Goal: Transaction & Acquisition: Purchase product/service

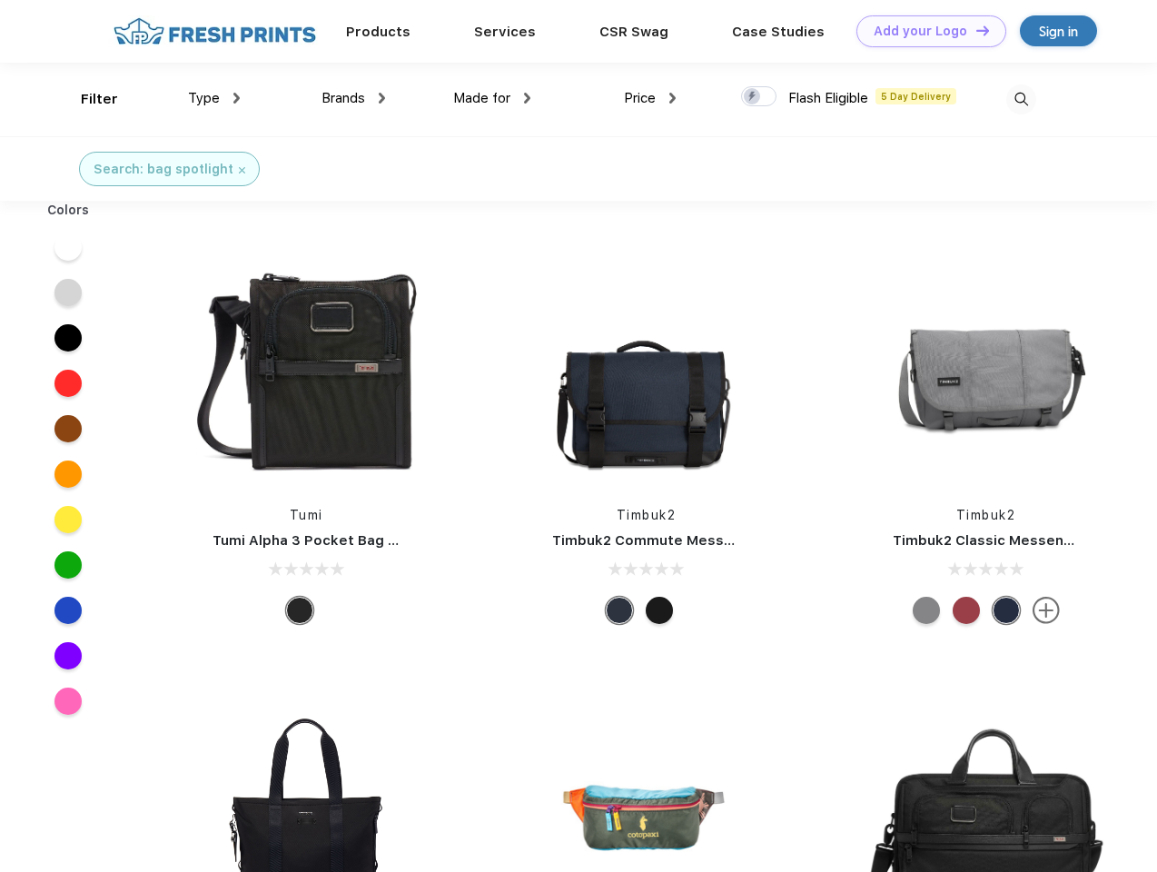
click at [924, 31] on link "Add your Logo Design Tool" at bounding box center [931, 31] width 150 height 32
click at [0, 0] on div "Design Tool" at bounding box center [0, 0] width 0 height 0
click at [974, 30] on link "Add your Logo Design Tool" at bounding box center [931, 31] width 150 height 32
click at [87, 99] on div "Filter" at bounding box center [99, 99] width 37 height 21
click at [214, 98] on span "Type" at bounding box center [204, 98] width 32 height 16
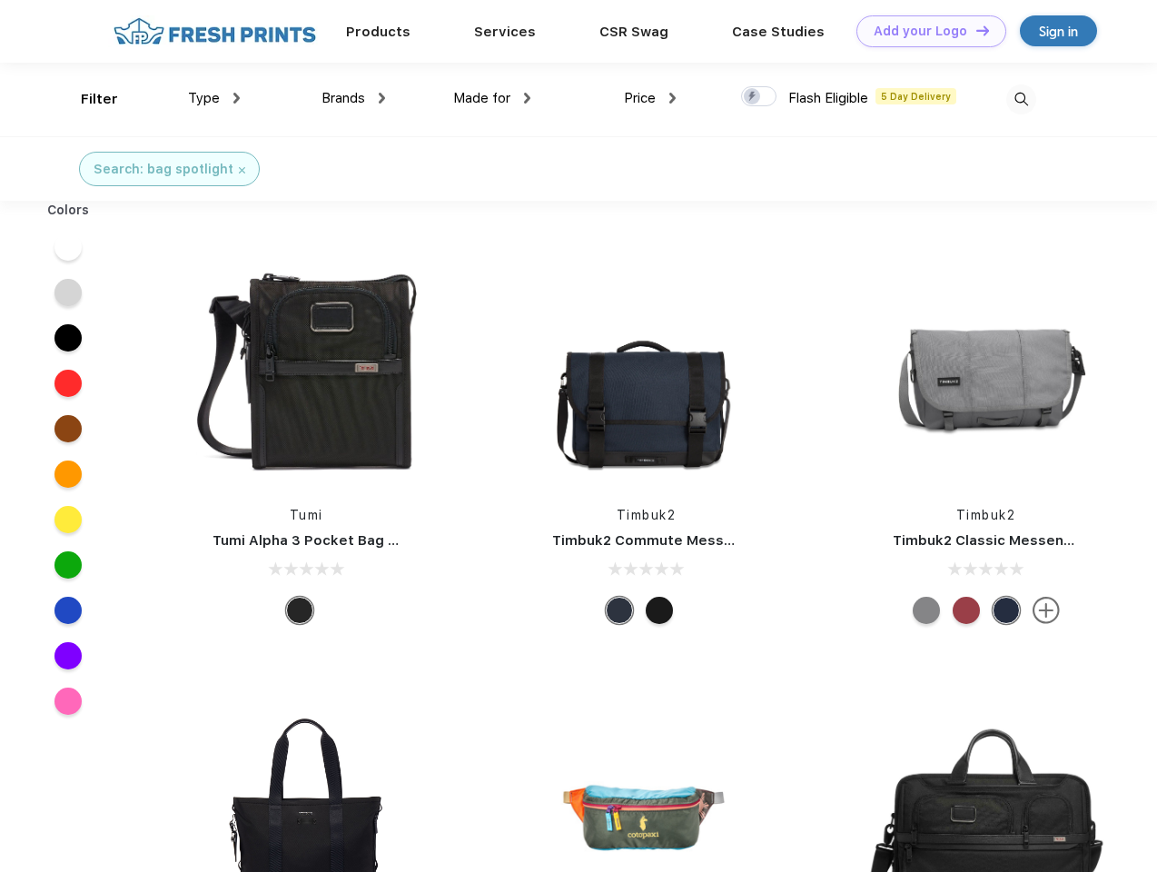
click at [353, 98] on span "Brands" at bounding box center [343, 98] width 44 height 16
click at [492, 98] on span "Made for" at bounding box center [481, 98] width 57 height 16
click at [650, 98] on span "Price" at bounding box center [640, 98] width 32 height 16
click at [759, 97] on div at bounding box center [758, 96] width 35 height 20
click at [753, 97] on input "checkbox" at bounding box center [747, 91] width 12 height 12
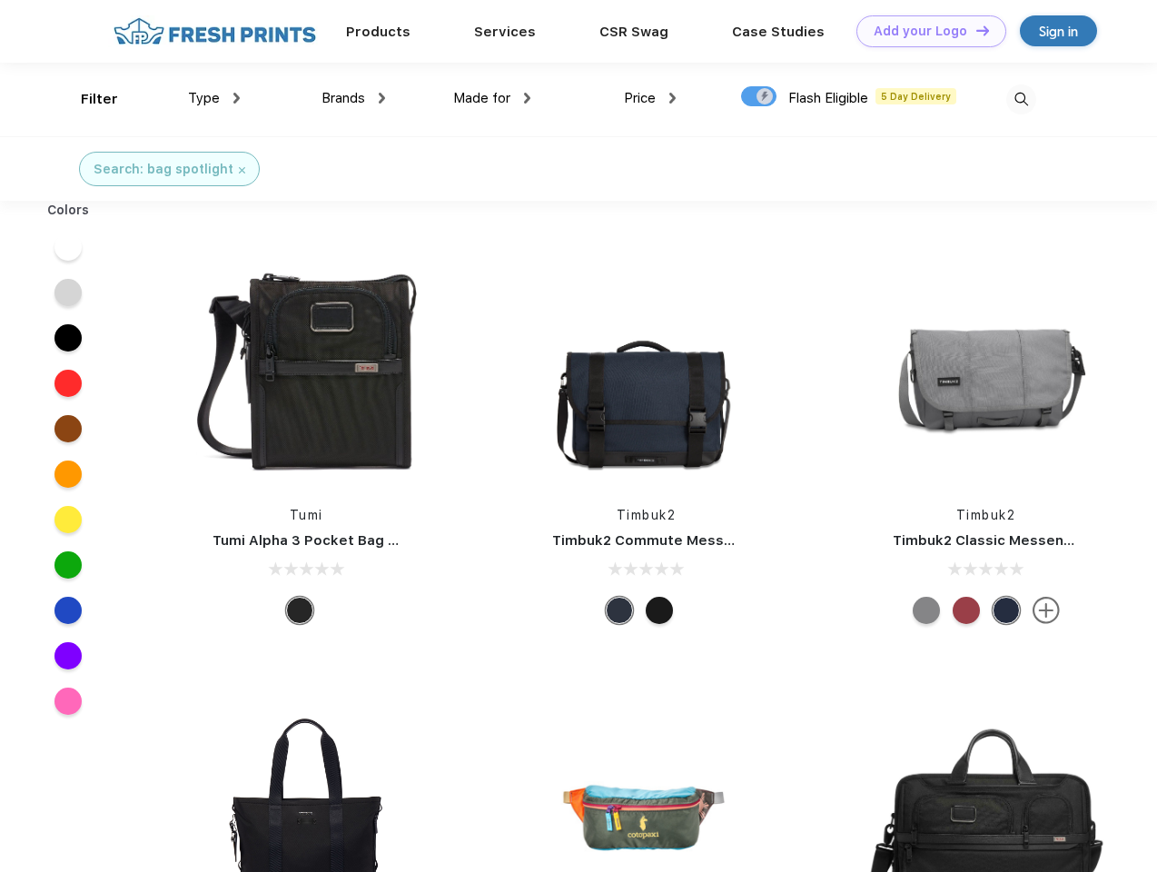
click at [1020, 99] on img at bounding box center [1021, 99] width 30 height 30
